Goal: Information Seeking & Learning: Learn about a topic

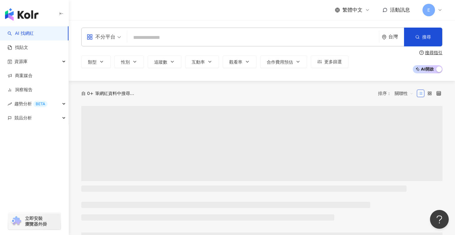
click at [156, 37] on input "search" at bounding box center [253, 38] width 247 height 12
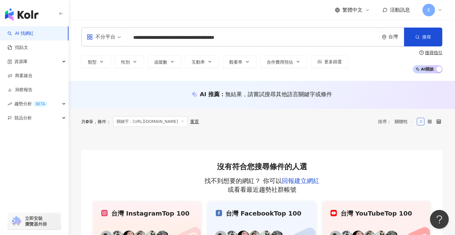
click at [258, 34] on input "**********" at bounding box center [253, 38] width 247 height 12
type input "*"
type input "***"
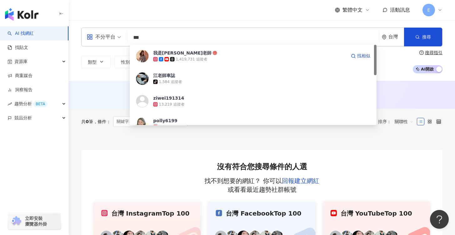
click at [226, 64] on div "我是江老師 1,419,731 追蹤者 找相似" at bounding box center [253, 56] width 247 height 23
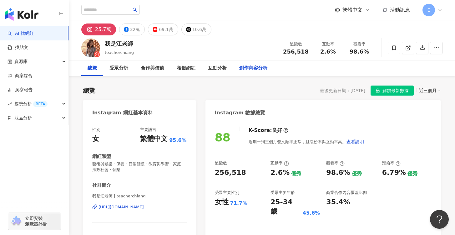
click at [265, 67] on div "創作內容分析" at bounding box center [253, 68] width 28 height 8
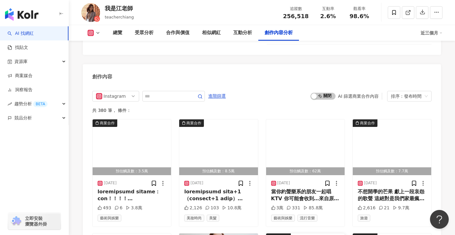
scroll to position [1929, 0]
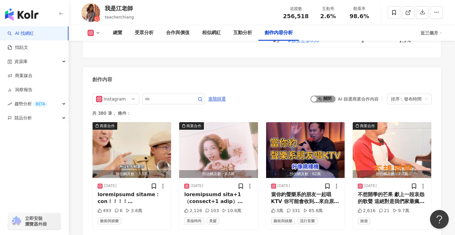
click at [331, 95] on span "啟動 關閉" at bounding box center [323, 98] width 25 height 7
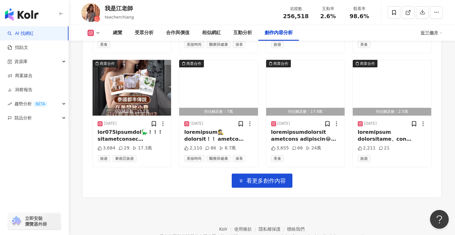
scroll to position [2220, 0]
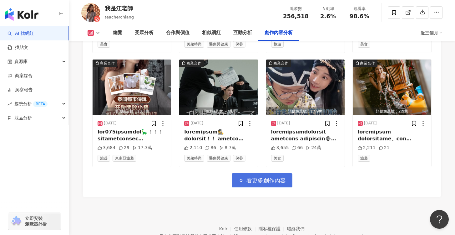
click at [260, 177] on span "看更多創作內容" at bounding box center [266, 180] width 39 height 7
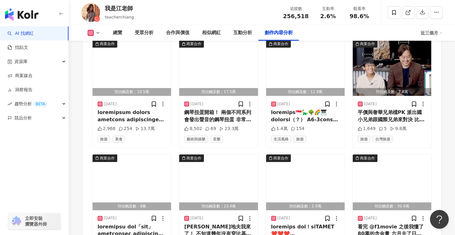
scroll to position [2562, 0]
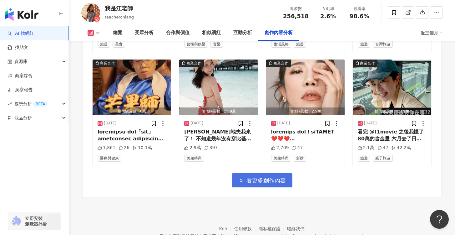
click at [274, 177] on span "看更多創作內容" at bounding box center [266, 180] width 39 height 7
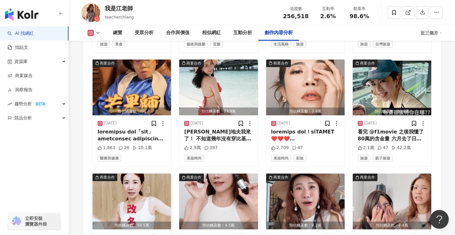
click at [140, 176] on img "button" at bounding box center [132, 201] width 79 height 56
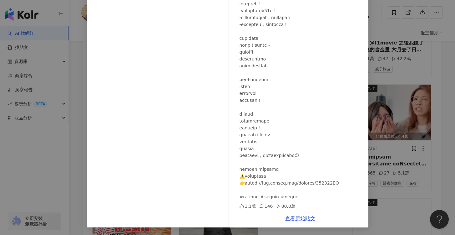
scroll to position [2755, 0]
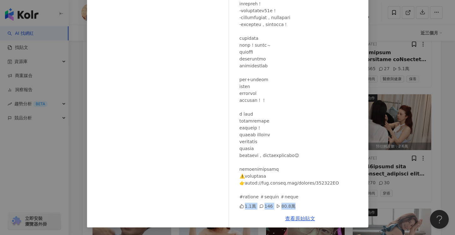
drag, startPoint x: 235, startPoint y: 204, endPoint x: 338, endPoint y: 209, distance: 103.1
click at [338, 209] on div "我是江老師 [DATE] 1.1萬 146 80.8萬 查看原始貼文" at bounding box center [300, 106] width 136 height 242
click at [320, 206] on div "1.1萬 146 80.8萬" at bounding box center [302, 206] width 124 height 7
click at [378, 81] on div "我是江老師 [DATE] 1.1萬 146 80.8萬 查看原始貼文" at bounding box center [227, 117] width 455 height 235
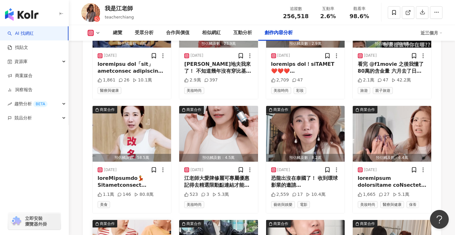
scroll to position [2610, 0]
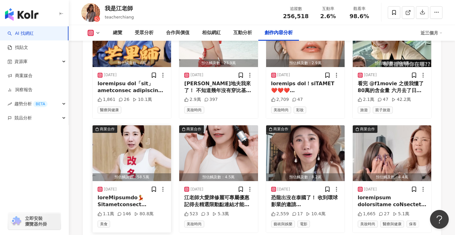
click at [146, 128] on img "button" at bounding box center [132, 153] width 79 height 56
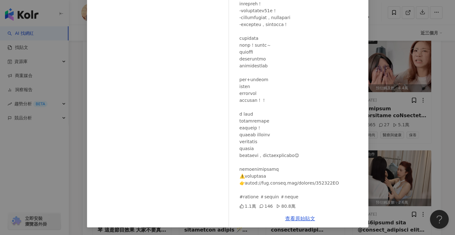
scroll to position [2700, 0]
drag, startPoint x: 233, startPoint y: 202, endPoint x: 304, endPoint y: 206, distance: 71.2
click at [304, 206] on div "我是江老師 [DATE] 1.1萬 146 80.8萬" at bounding box center [300, 97] width 136 height 224
click at [304, 206] on div "1.1萬 146 80.8萬" at bounding box center [302, 206] width 124 height 7
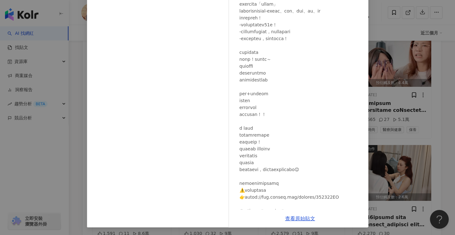
scroll to position [122, 0]
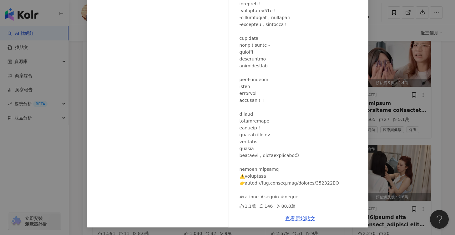
click at [413, 80] on div "我是江老師 [DATE] 1.1萬 146 80.8萬 查看原始貼文" at bounding box center [227, 117] width 455 height 235
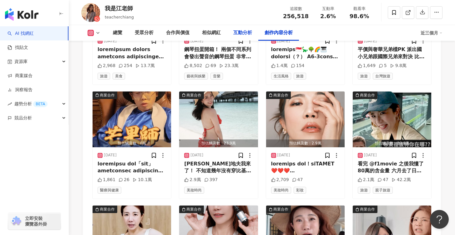
click at [239, 31] on div "互動分析" at bounding box center [243, 33] width 19 height 8
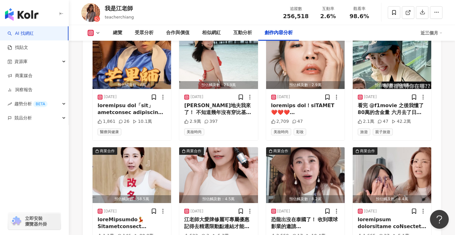
scroll to position [2589, 0]
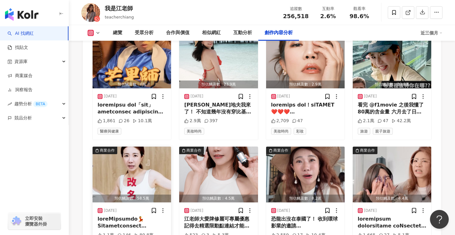
click at [126, 215] on div at bounding box center [132, 222] width 69 height 14
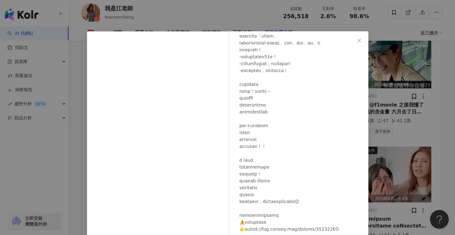
scroll to position [46, 0]
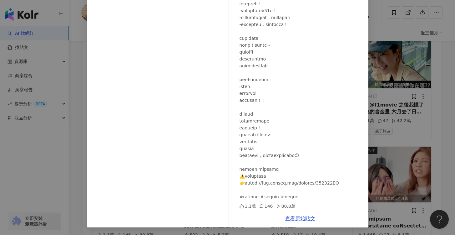
click at [395, 95] on div "我是江老師 [DATE] 1.1萬 146 80.8萬 查看原始貼文" at bounding box center [227, 117] width 455 height 235
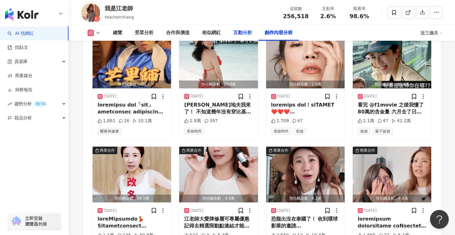
click at [244, 34] on div "互動分析" at bounding box center [243, 33] width 19 height 8
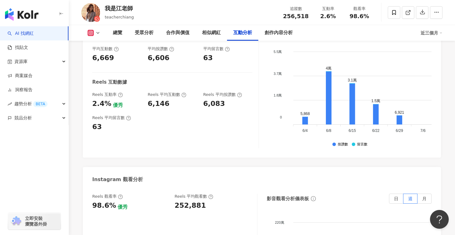
scroll to position [1325, 0]
